Goal: Task Accomplishment & Management: Use online tool/utility

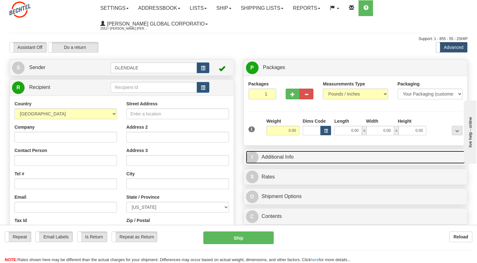
click at [268, 158] on link "I Additional Info" at bounding box center [356, 157] width 220 height 13
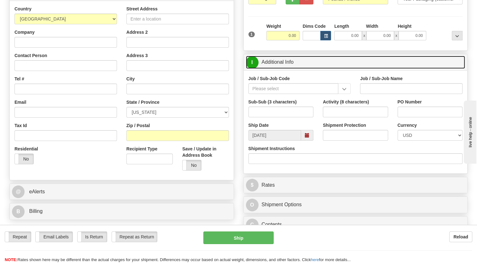
scroll to position [126, 0]
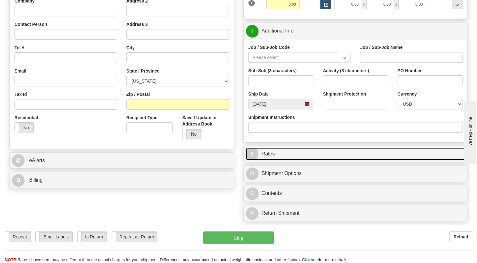
click at [263, 159] on link "$ Rates" at bounding box center [356, 154] width 220 height 13
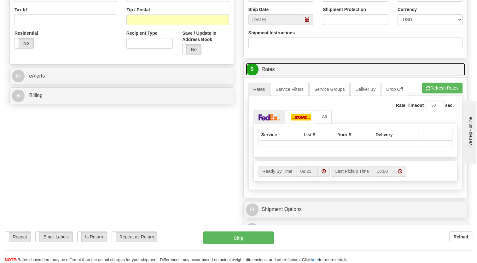
scroll to position [221, 0]
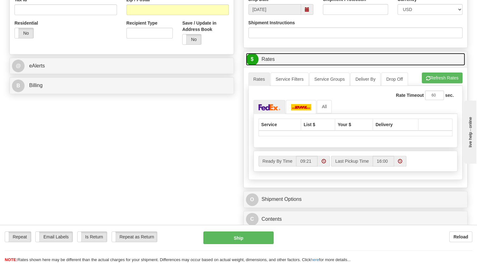
click at [287, 161] on label "Ready By Time" at bounding box center [278, 161] width 38 height 11
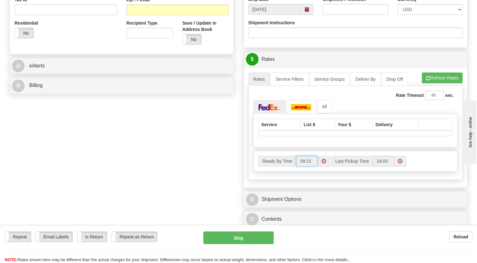
click at [296, 161] on input "09:21" at bounding box center [306, 161] width 21 height 11
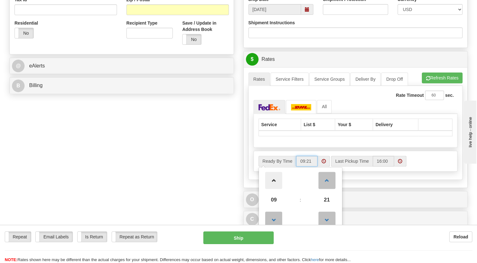
click at [277, 180] on span at bounding box center [273, 180] width 17 height 17
click at [273, 219] on span at bounding box center [273, 220] width 17 height 17
type input "09:21"
click at [308, 163] on input "09:21" at bounding box center [306, 161] width 21 height 11
click at [320, 160] on span at bounding box center [324, 161] width 12 height 11
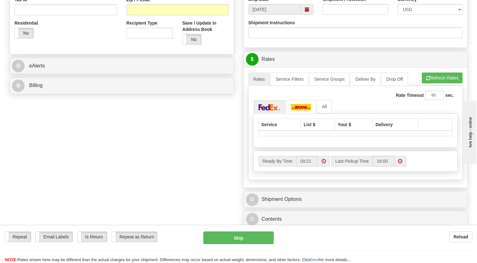
click at [350, 145] on div "Service List $ Your $ Delivery" at bounding box center [356, 131] width 204 height 34
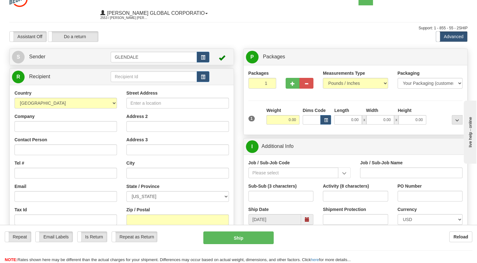
scroll to position [0, 0]
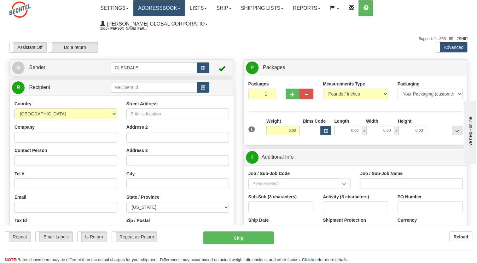
click at [172, 8] on link "Addressbook" at bounding box center [159, 8] width 52 height 16
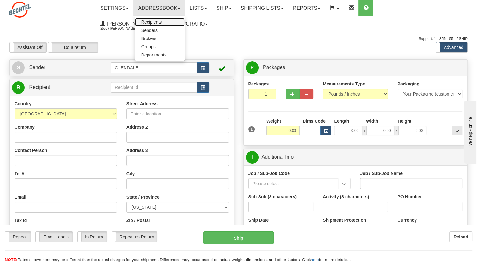
click at [158, 20] on span "Recipients" at bounding box center [151, 22] width 21 height 5
